Goal: Task Accomplishment & Management: Complete application form

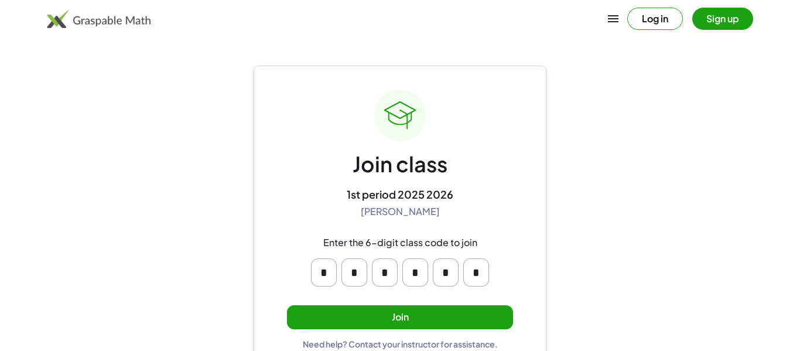
click at [444, 310] on button "Join" at bounding box center [400, 317] width 226 height 24
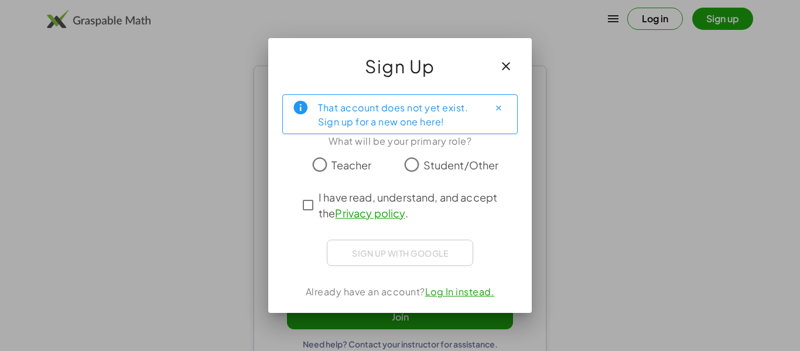
click at [462, 159] on span "Student/Other" at bounding box center [461, 165] width 76 height 16
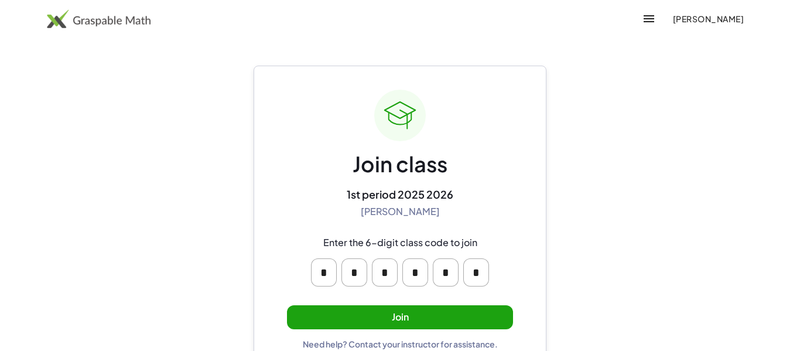
scroll to position [22, 0]
